Goal: Task Accomplishment & Management: Manage account settings

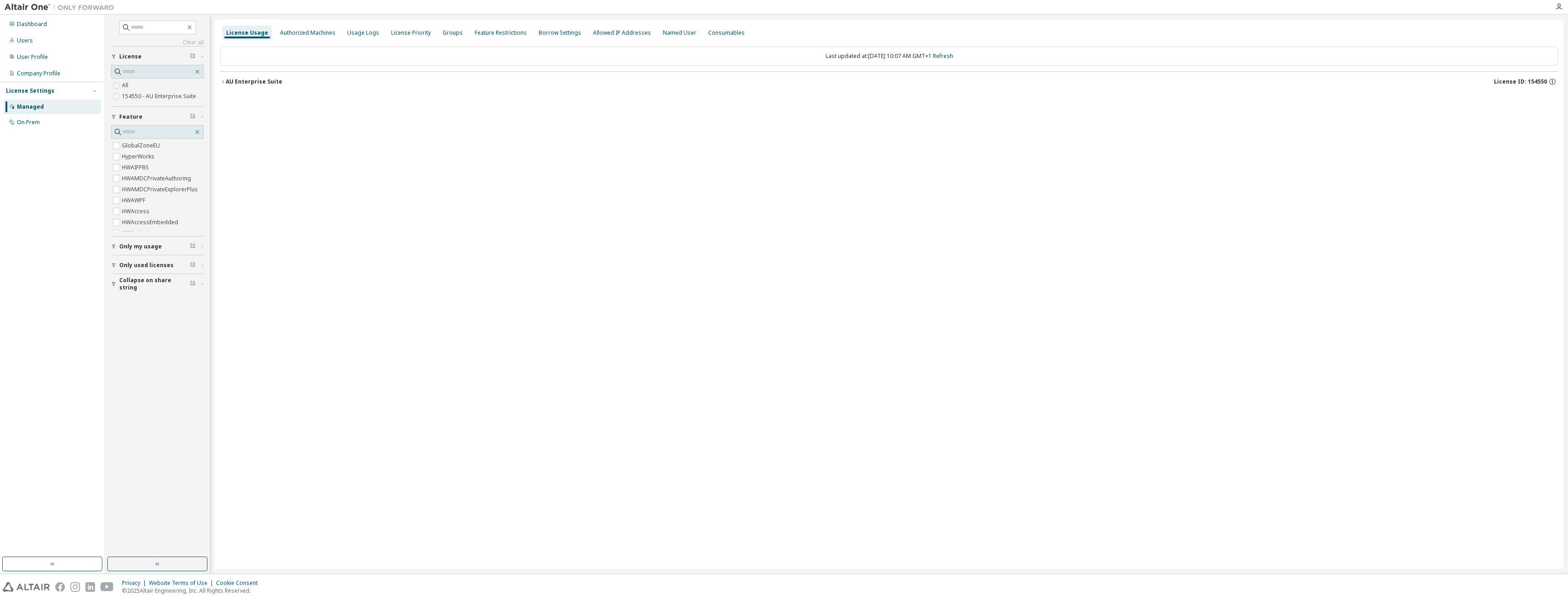
click at [225, 80] on icon "button" at bounding box center [223, 82] width 5 height 5
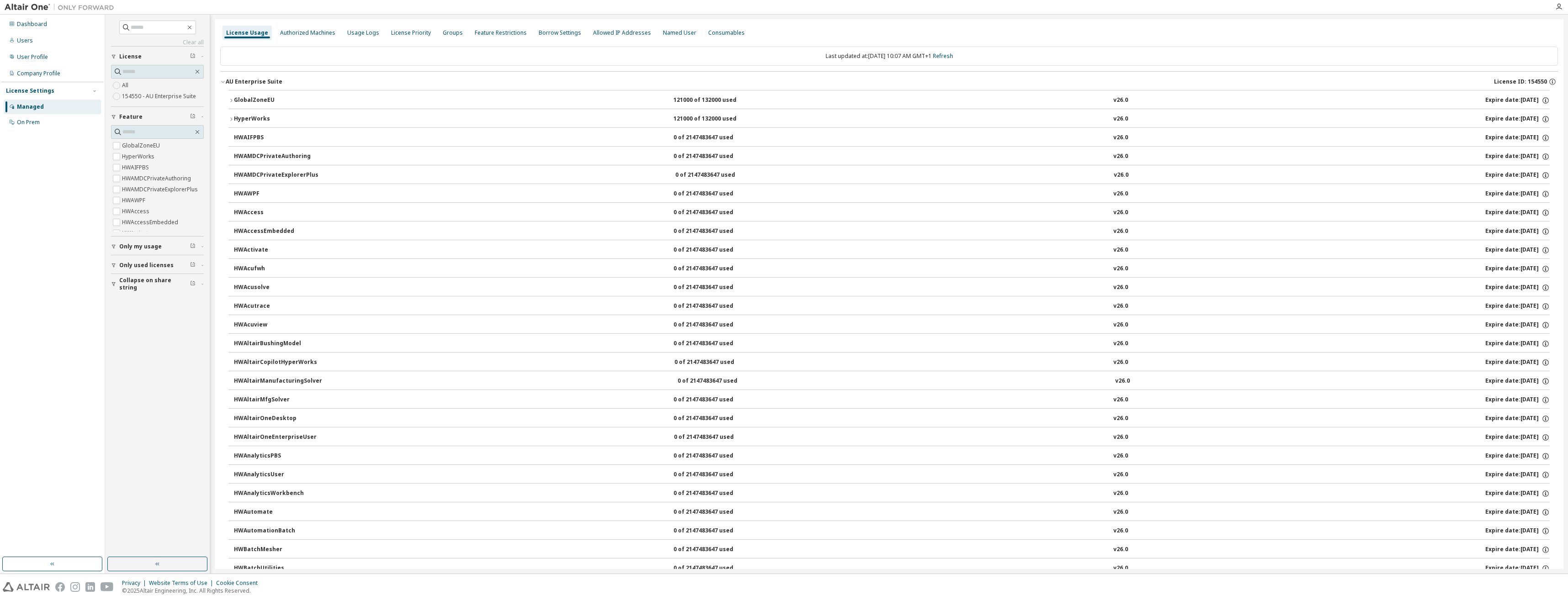
click at [233, 100] on icon "button" at bounding box center [231, 100] width 5 height 5
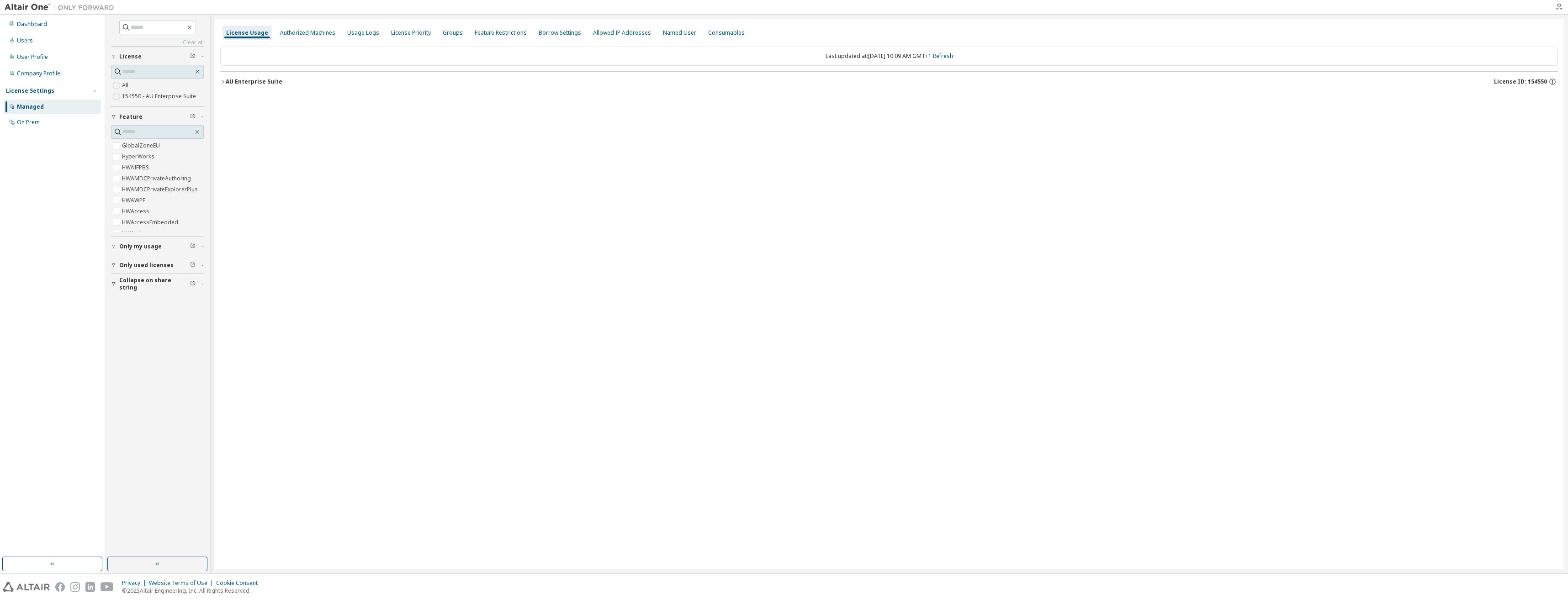
click at [226, 84] on div "AU Enterprise Suite" at bounding box center [254, 82] width 57 height 7
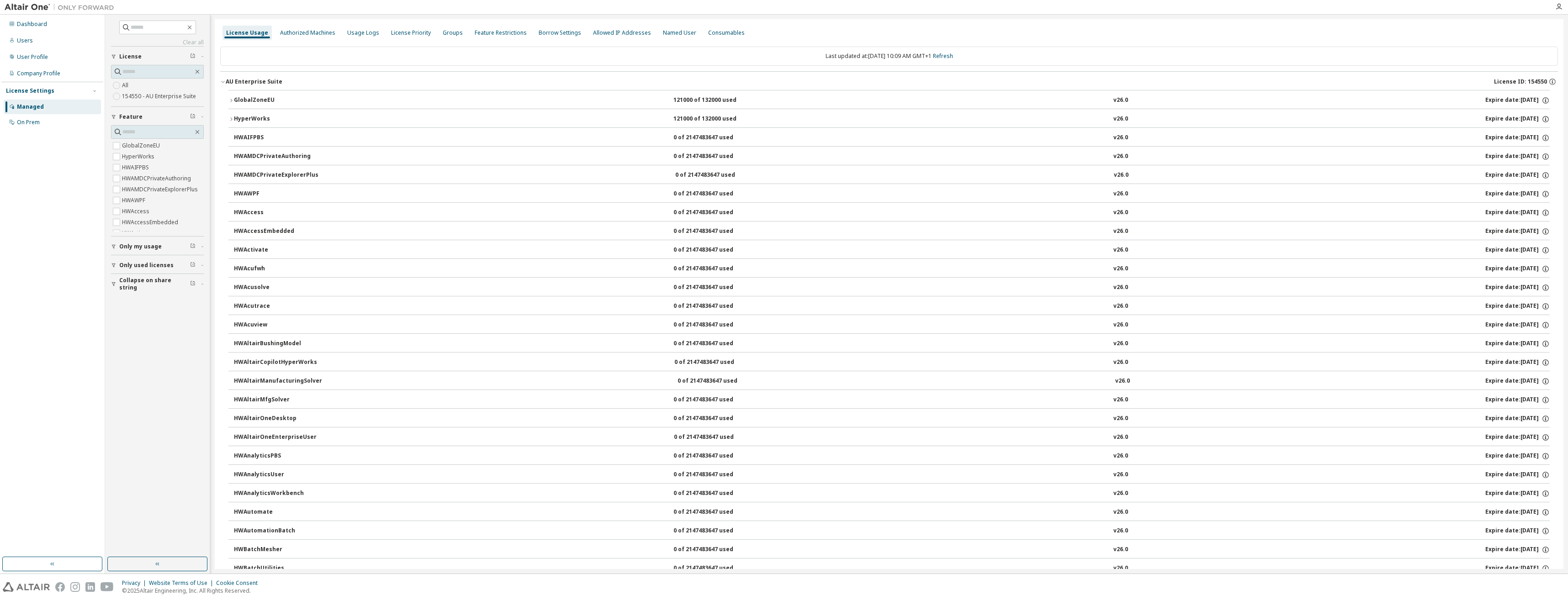
click at [232, 97] on button "GlobalZoneEU 121000 of 132000 used v26.0 Expire date: [DATE]" at bounding box center [889, 100] width 1321 height 20
